Goal: Information Seeking & Learning: Learn about a topic

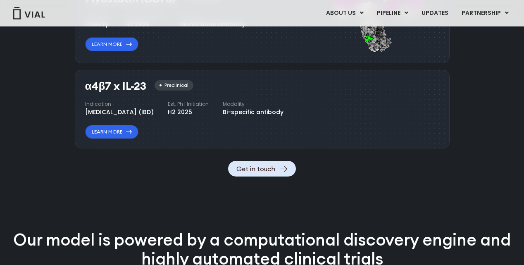
scroll to position [971, 0]
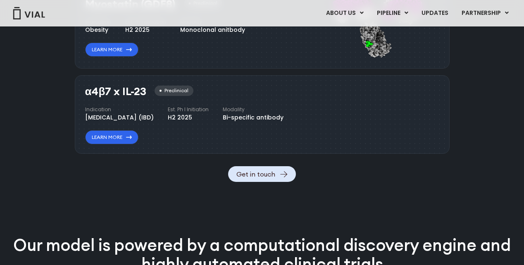
copy div "[MEDICAL_DATA] (IBD)"
drag, startPoint x: 79, startPoint y: 106, endPoint x: 185, endPoint y: 107, distance: 106.6
click at [185, 107] on div "α4β7 x IL-23 Preclinical Indication Inflammatory bowel disease (IBD) Est. Ph I …" at bounding box center [262, 114] width 375 height 79
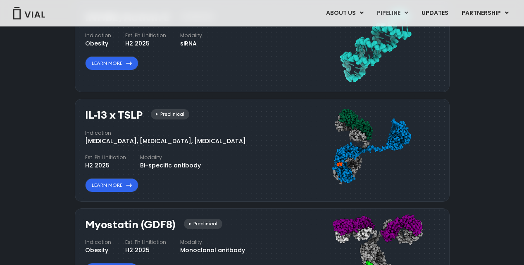
copy div "[MEDICAL_DATA], [MEDICAL_DATA], [MEDICAL_DATA]"
drag, startPoint x: 84, startPoint y: 130, endPoint x: 215, endPoint y: 130, distance: 131.0
click at [215, 130] on div "IL-13 x TSLP Preclinical Indication Atopic Dermatitis, Asthma, Chronic Sinusiti…" at bounding box center [262, 150] width 375 height 103
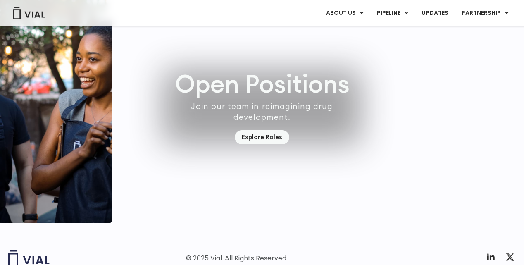
scroll to position [2432, 0]
